Goal: Information Seeking & Learning: Learn about a topic

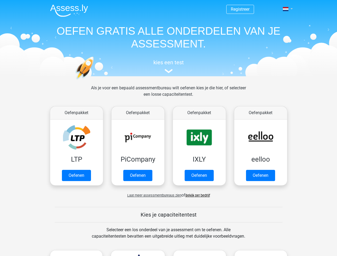
click at [286, 9] on span at bounding box center [286, 9] width 6 height 4
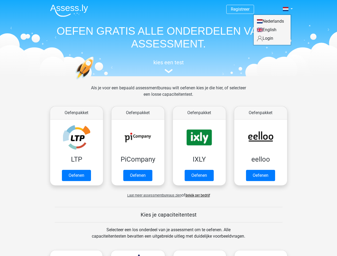
click at [153, 195] on span "Laat meer assessmentbureaus zien" at bounding box center [154, 196] width 54 height 4
